Goal: Information Seeking & Learning: Learn about a topic

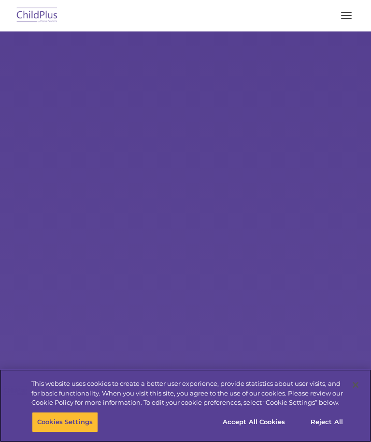
select select "MEDIUM"
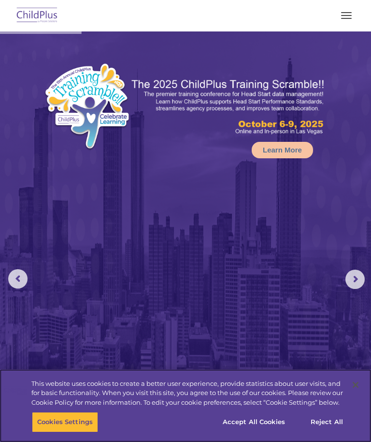
click at [254, 424] on button "Accept All Cookies" at bounding box center [254, 422] width 73 height 20
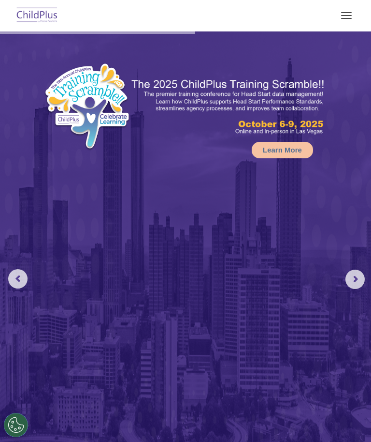
click at [349, 8] on button "button" at bounding box center [347, 15] width 20 height 15
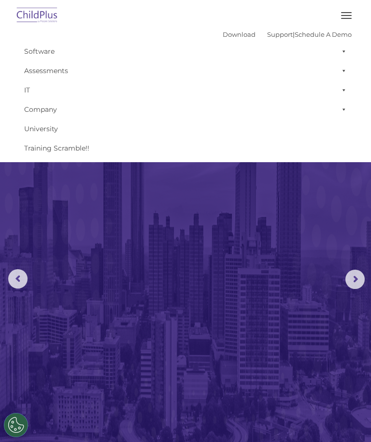
click at [350, 11] on button "button" at bounding box center [347, 15] width 20 height 15
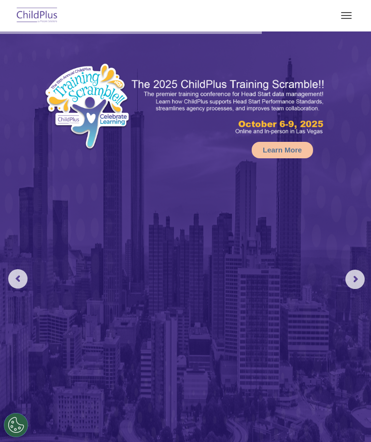
click at [346, 9] on button "button" at bounding box center [347, 15] width 20 height 15
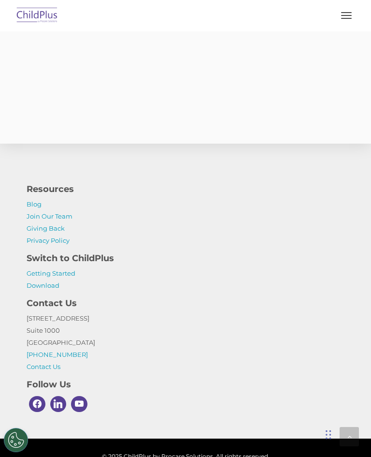
scroll to position [2401, 0]
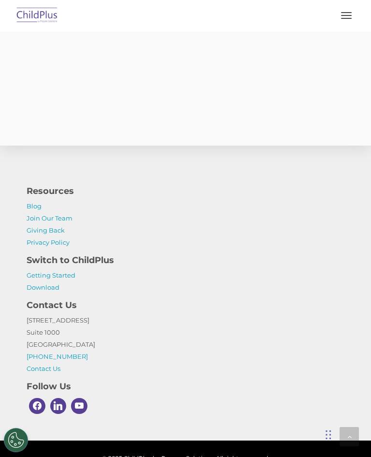
click at [60, 271] on link "Getting Started" at bounding box center [51, 275] width 49 height 8
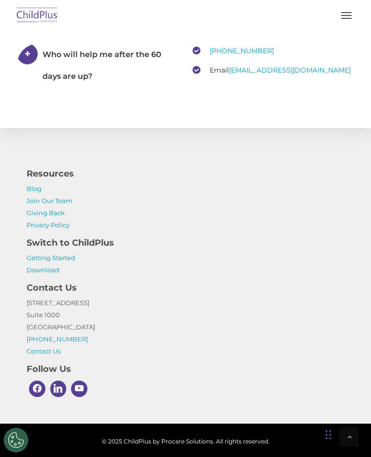
scroll to position [2032, 0]
click at [43, 274] on link "Download" at bounding box center [43, 270] width 33 height 8
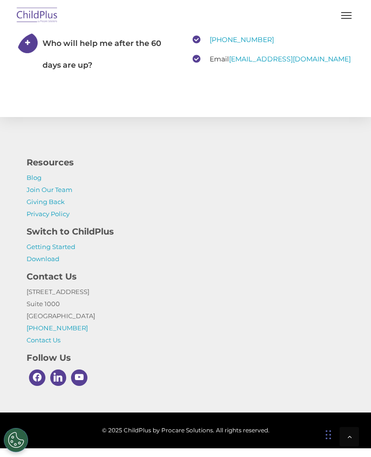
scroll to position [2049, 0]
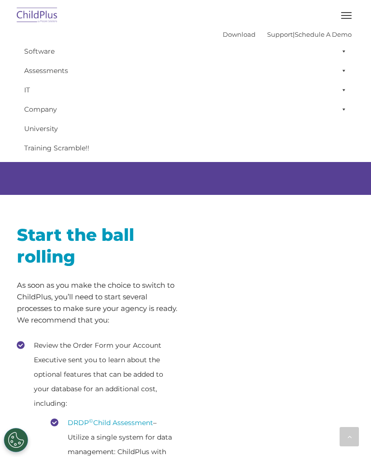
click at [342, 21] on button "button" at bounding box center [347, 15] width 20 height 15
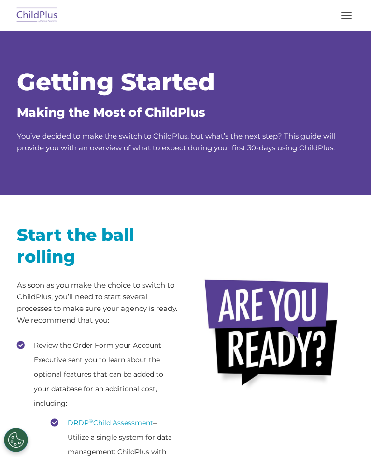
click at [345, 14] on button "button" at bounding box center [347, 15] width 20 height 15
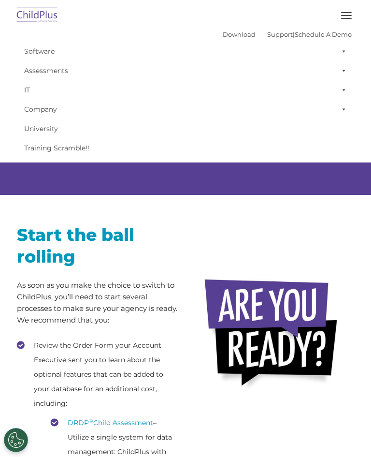
click at [343, 19] on button "button" at bounding box center [347, 15] width 20 height 15
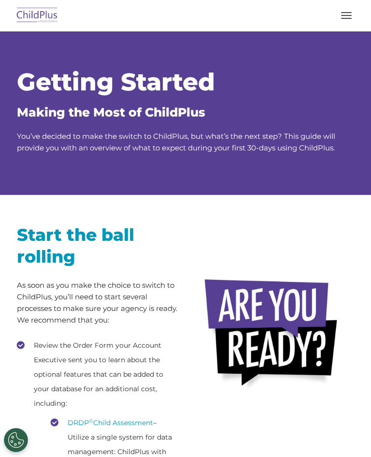
click at [348, 15] on span "button" at bounding box center [346, 15] width 11 height 1
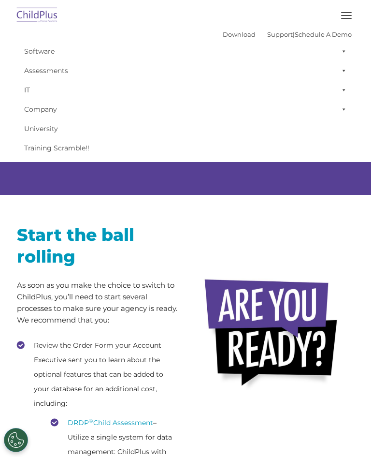
click at [346, 54] on span at bounding box center [343, 51] width 10 height 19
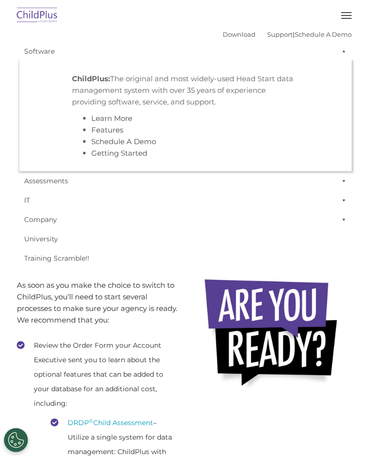
click at [343, 200] on span at bounding box center [343, 200] width 10 height 19
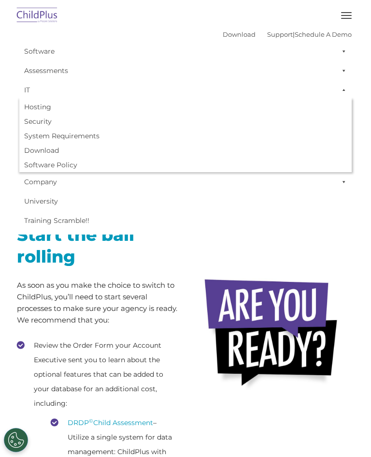
click at [89, 136] on link "System Requirements" at bounding box center [185, 136] width 333 height 15
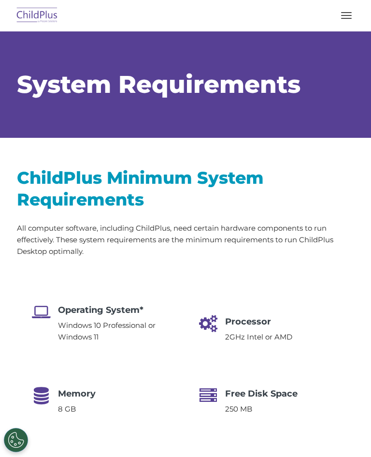
scroll to position [28, 0]
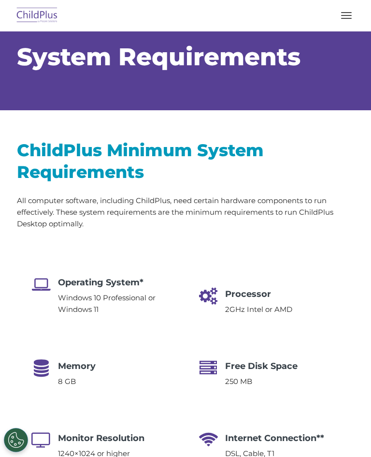
select select "MEDIUM"
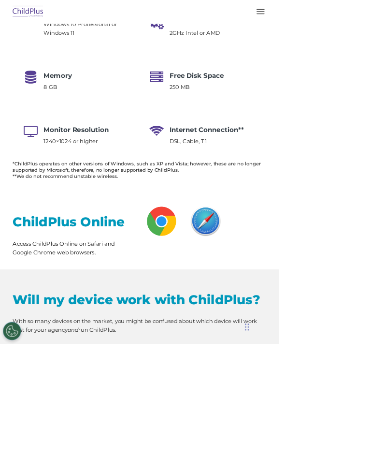
scroll to position [369, 0]
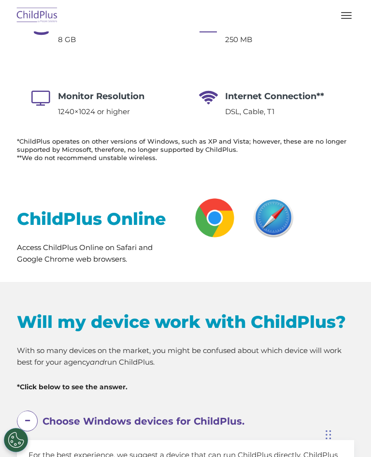
click at [220, 225] on img at bounding box center [215, 218] width 44 height 44
click at [291, 208] on img at bounding box center [273, 218] width 44 height 44
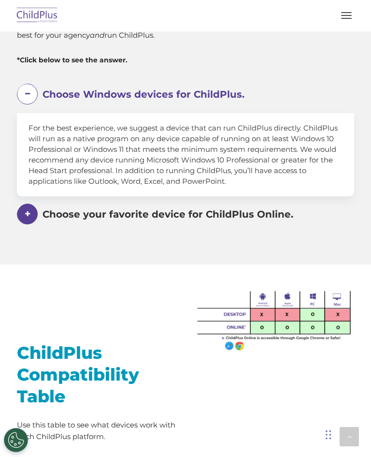
scroll to position [697, 0]
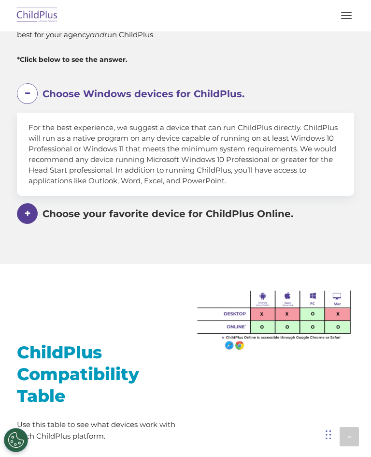
click at [292, 218] on em "Choose your favorite device for ChildPlus Online." at bounding box center [191, 214] width 297 height 22
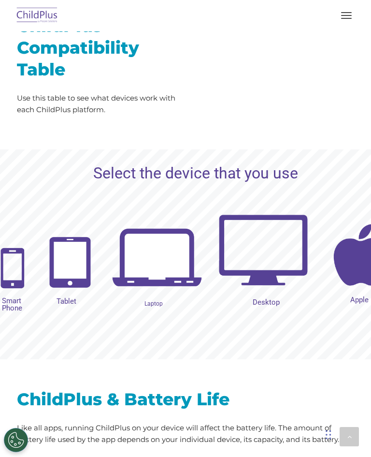
scroll to position [1058, 0]
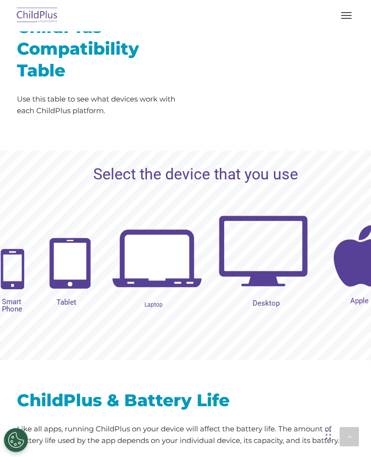
click at [366, 255] on img at bounding box center [360, 256] width 90 height 90
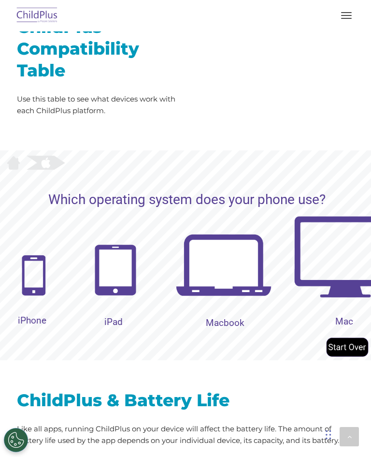
click at [114, 285] on img at bounding box center [115, 270] width 48 height 58
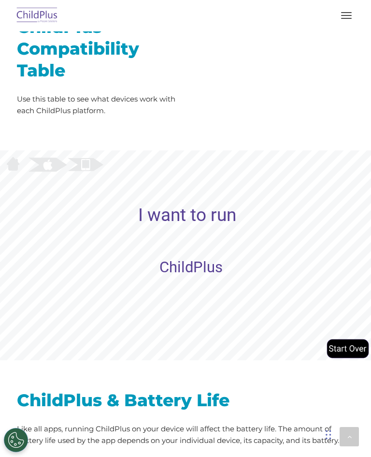
click at [218, 264] on rs-layer "ChildPlus" at bounding box center [191, 267] width 63 height 7
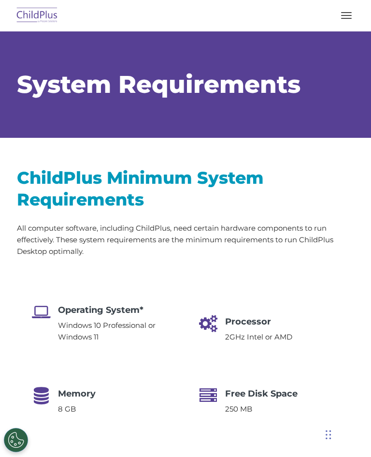
scroll to position [0, 0]
